Goal: Task Accomplishment & Management: Manage account settings

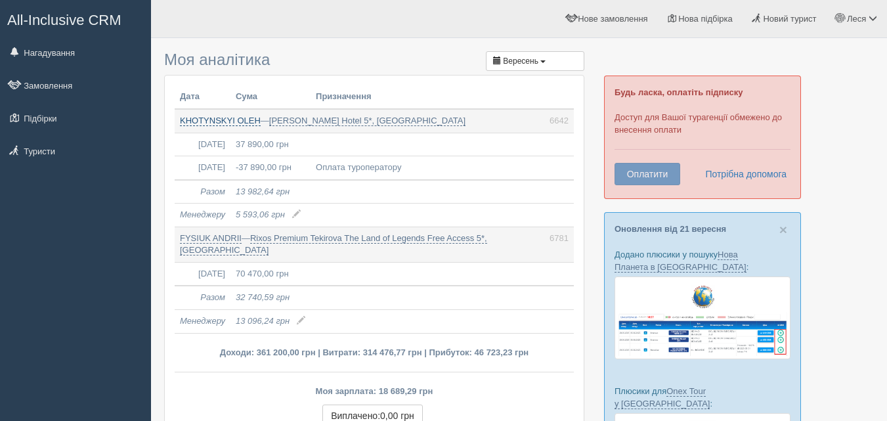
click at [222, 120] on link "KHOTYNSKYI OLEH" at bounding box center [220, 121] width 81 height 11
click at [514, 58] on span "Вересень" at bounding box center [520, 60] width 35 height 9
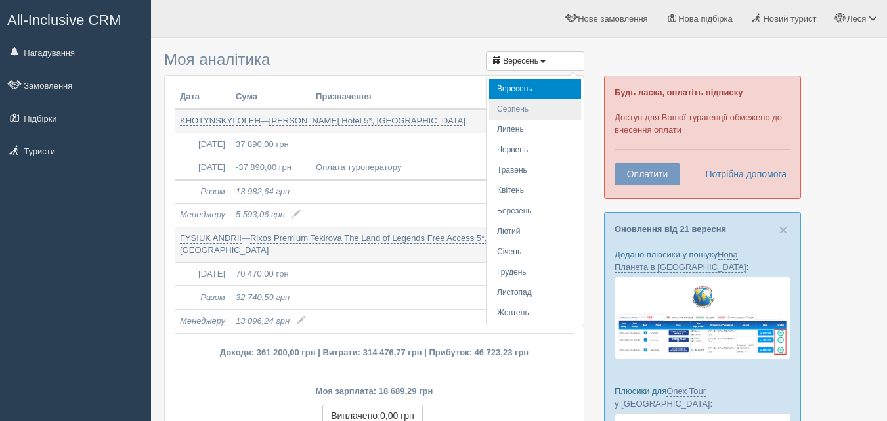
click at [524, 106] on li "Серпень" at bounding box center [535, 109] width 92 height 20
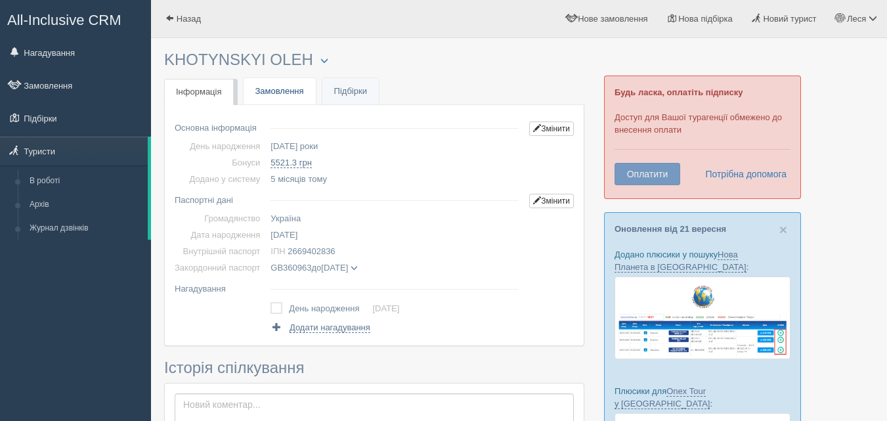
click at [268, 90] on link "Замовлення" at bounding box center [280, 91] width 72 height 27
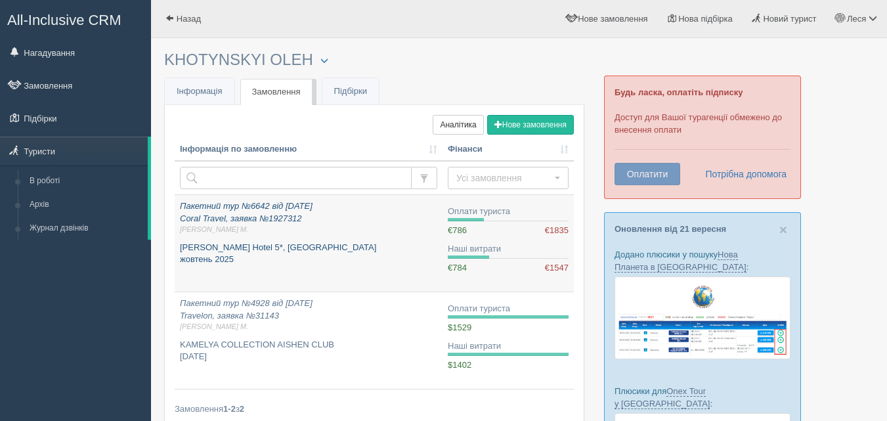
click at [221, 211] on p "Пакетний тур №6642 від 08.09.2025 Coral Travel, заявка №1927312 Леся М." at bounding box center [308, 217] width 257 height 35
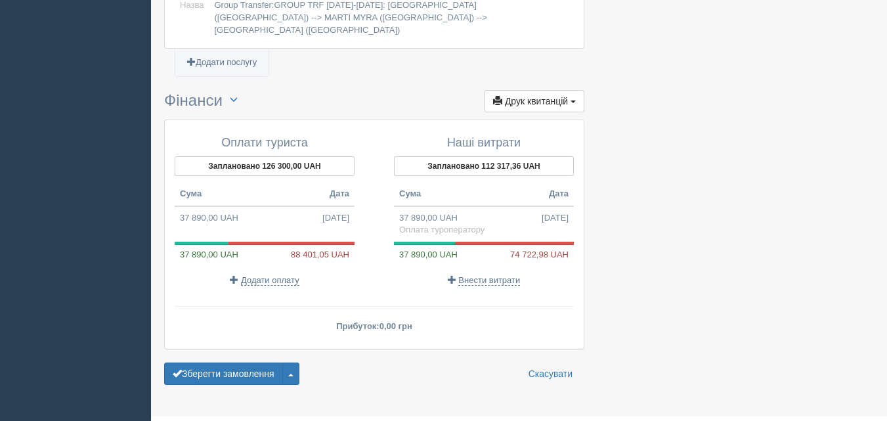
scroll to position [1220, 0]
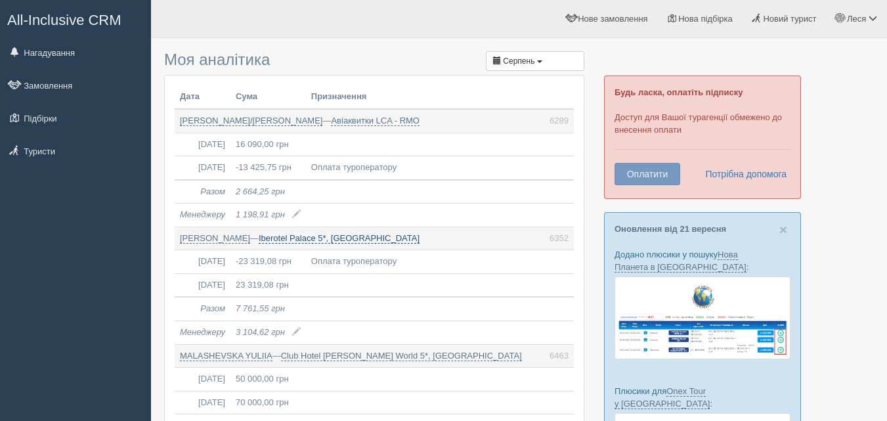
click at [322, 238] on link "Iberotel Palace 5*, Єгипет" at bounding box center [339, 238] width 161 height 11
click at [30, 57] on link "Нагадування" at bounding box center [75, 52] width 151 height 29
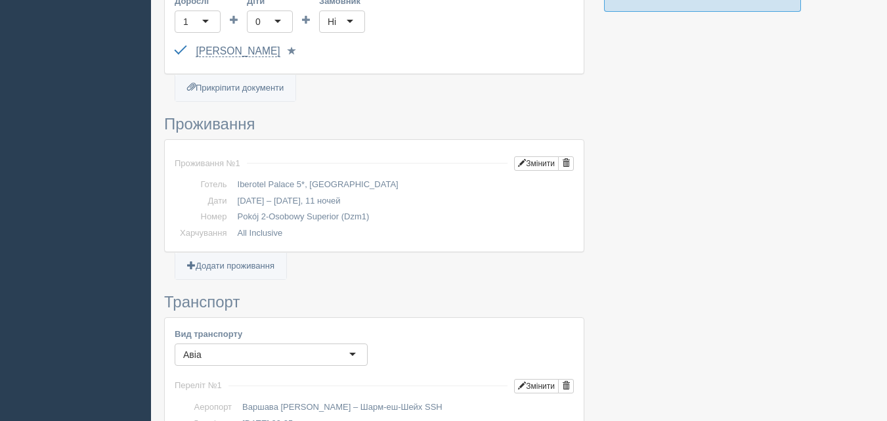
scroll to position [656, 0]
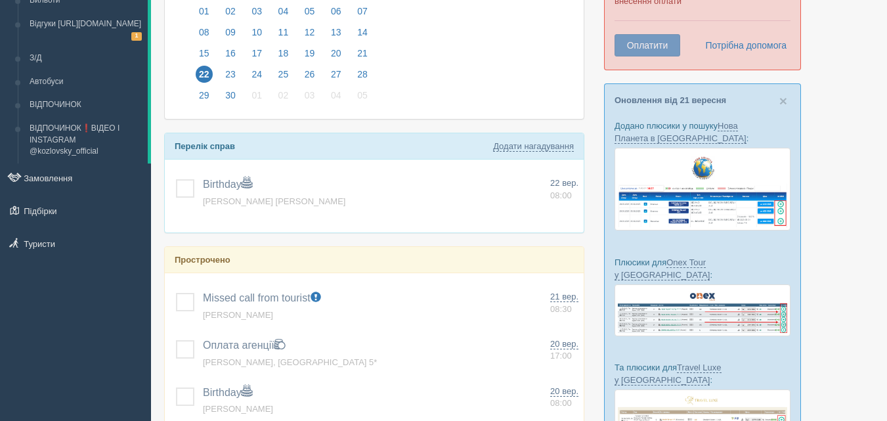
scroll to position [131, 0]
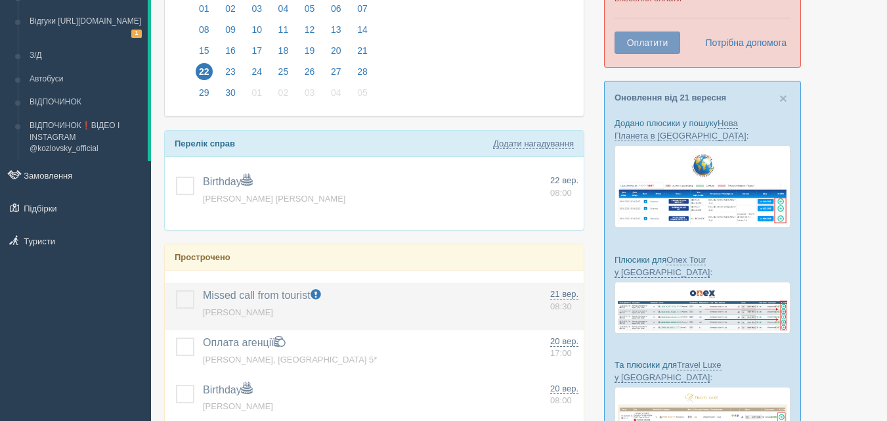
click at [176, 290] on label at bounding box center [176, 290] width 0 height 0
click at [0, 0] on input "checkbox" at bounding box center [0, 0] width 0 height 0
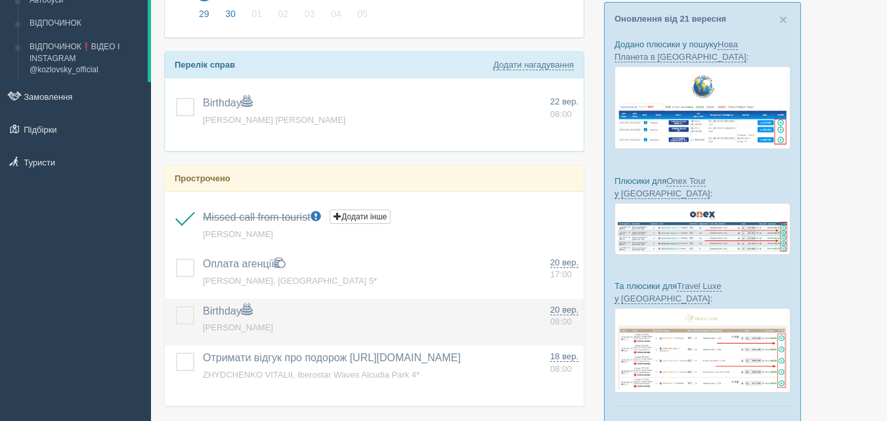
scroll to position [219, 0]
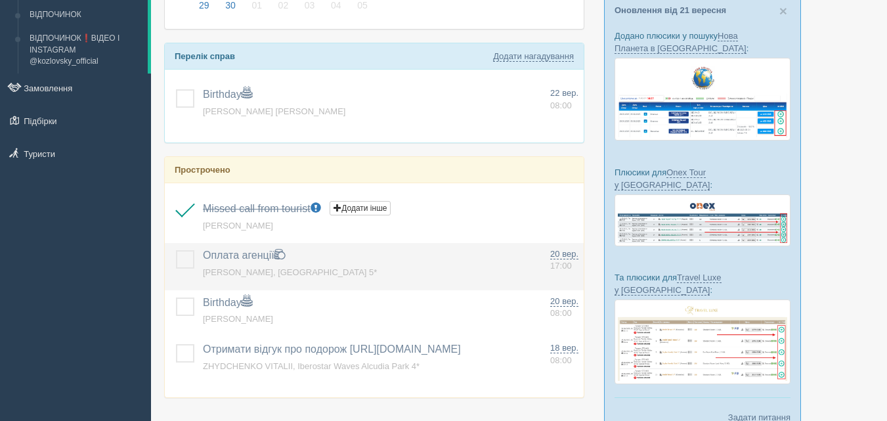
click at [176, 250] on label at bounding box center [176, 250] width 0 height 0
click at [0, 0] on input "checkbox" at bounding box center [0, 0] width 0 height 0
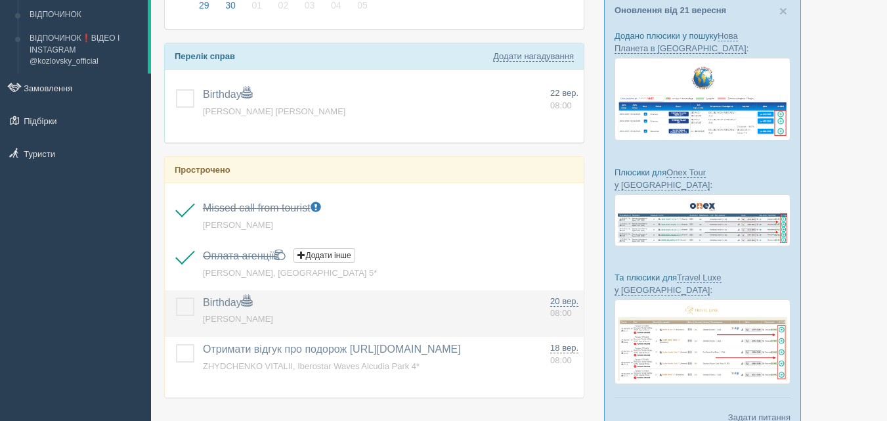
click at [176, 297] on label at bounding box center [176, 297] width 0 height 0
click at [0, 0] on input "checkbox" at bounding box center [0, 0] width 0 height 0
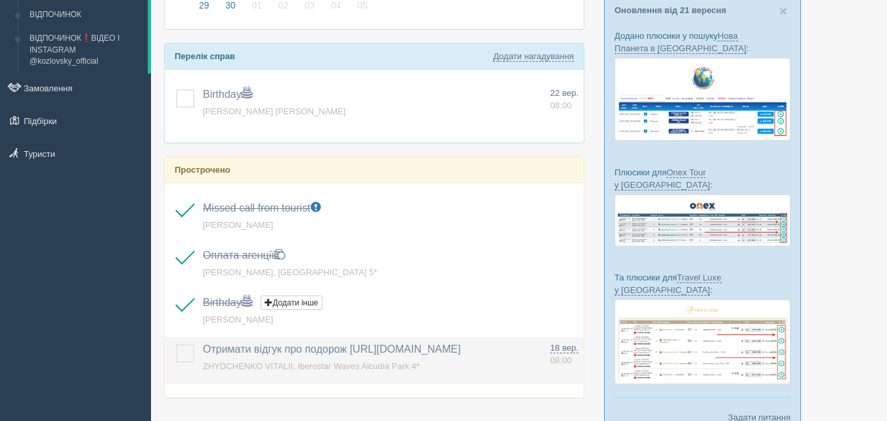
click at [176, 344] on label at bounding box center [176, 344] width 0 height 0
click at [0, 0] on input "checkbox" at bounding box center [0, 0] width 0 height 0
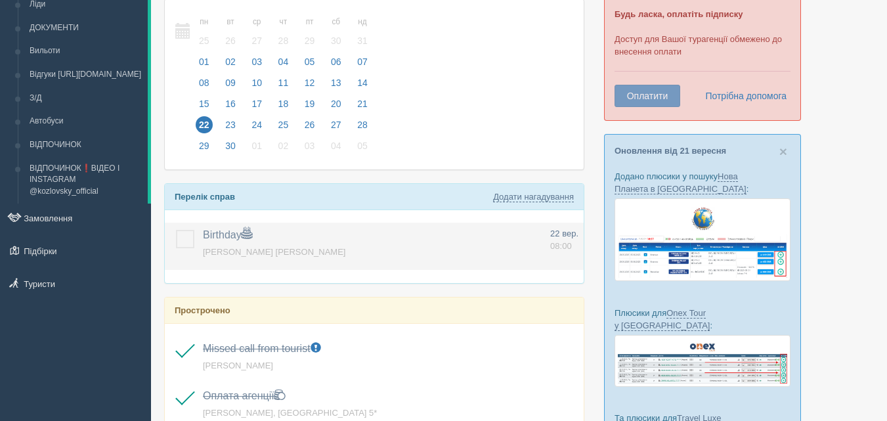
scroll to position [76, 0]
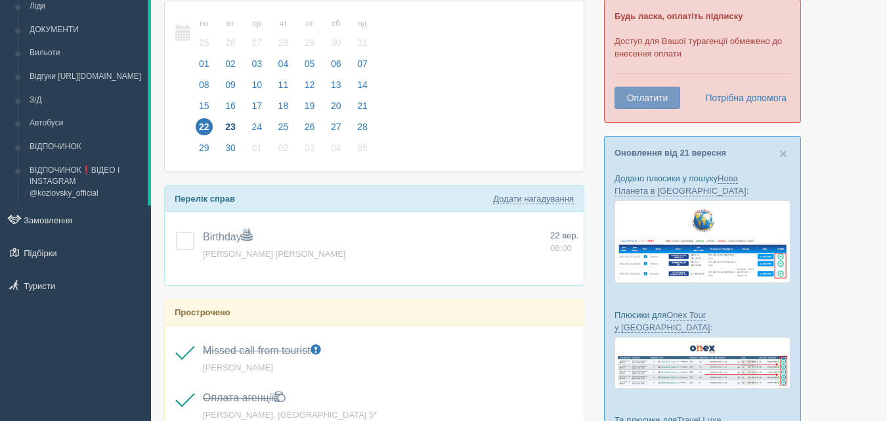
click at [229, 125] on span "23" at bounding box center [230, 126] width 17 height 17
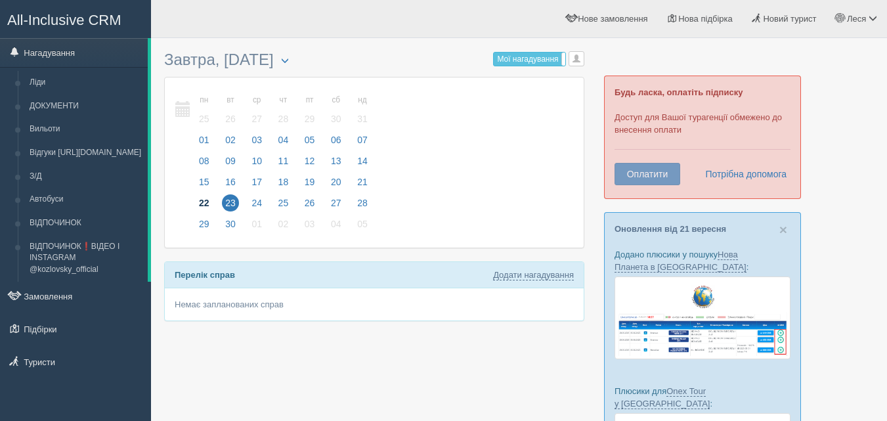
click at [201, 205] on span "22" at bounding box center [204, 202] width 17 height 17
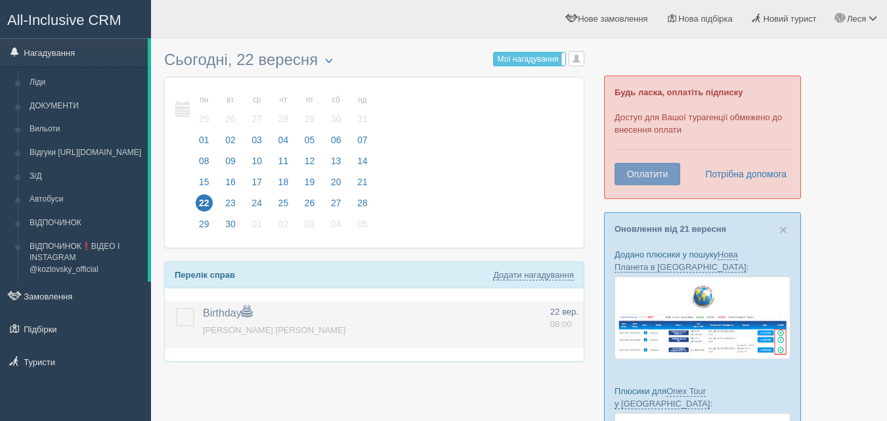
click at [176, 308] on label at bounding box center [176, 308] width 0 height 0
click at [0, 0] on input "checkbox" at bounding box center [0, 0] width 0 height 0
drag, startPoint x: 314, startPoint y: 341, endPoint x: 201, endPoint y: 327, distance: 114.4
click at [201, 327] on td "Birthday Додати інше Нагадування додано Нагадування оновлено [PERSON_NAME] [PER…" at bounding box center [371, 324] width 347 height 47
drag, startPoint x: 211, startPoint y: 330, endPoint x: 397, endPoint y: 335, distance: 186.5
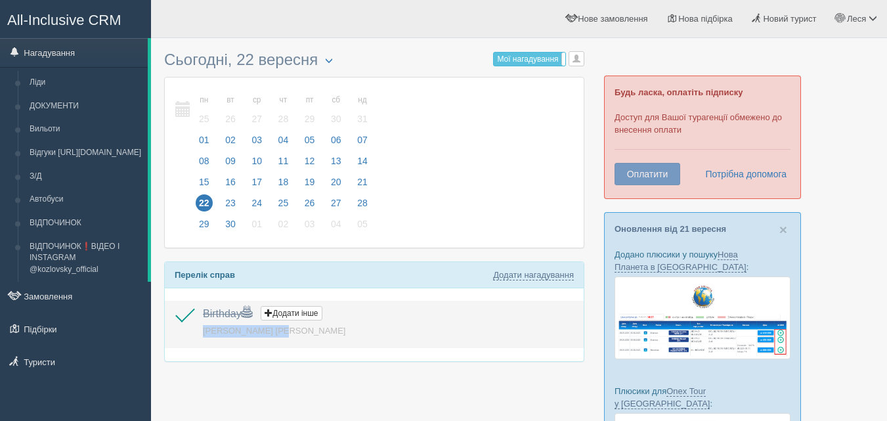
click at [423, 345] on td "Birthday Додати інше Нагадування додано Нагадування оновлено [PERSON_NAME] [PER…" at bounding box center [371, 324] width 347 height 47
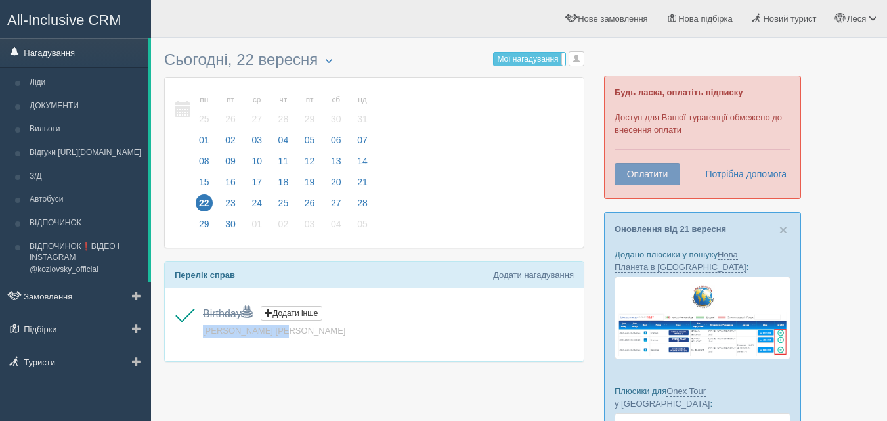
click at [41, 55] on link "Нагадування" at bounding box center [74, 52] width 148 height 29
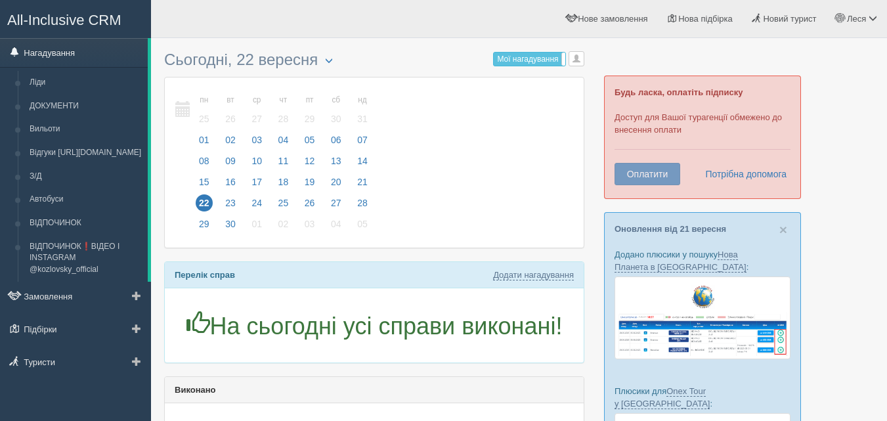
click at [48, 56] on link "Нагадування" at bounding box center [74, 52] width 148 height 29
